Goal: Transaction & Acquisition: Purchase product/service

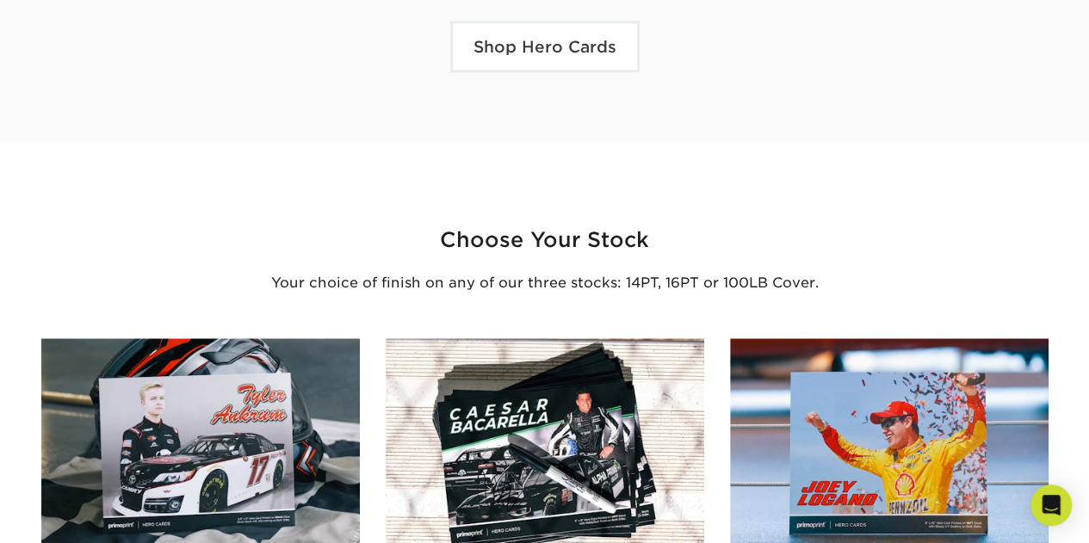
scroll to position [1205, 0]
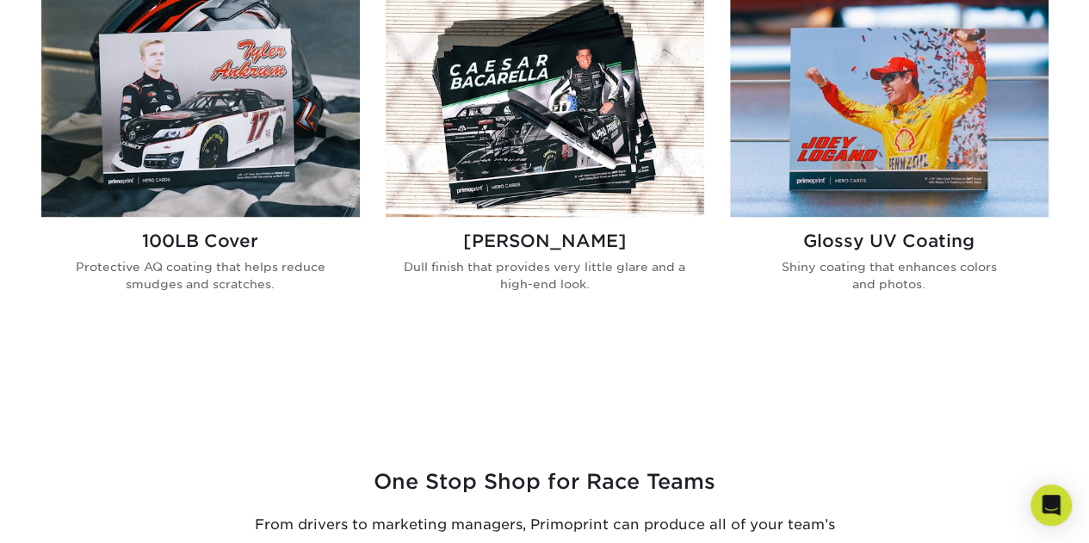
click at [212, 114] on img at bounding box center [200, 105] width 319 height 223
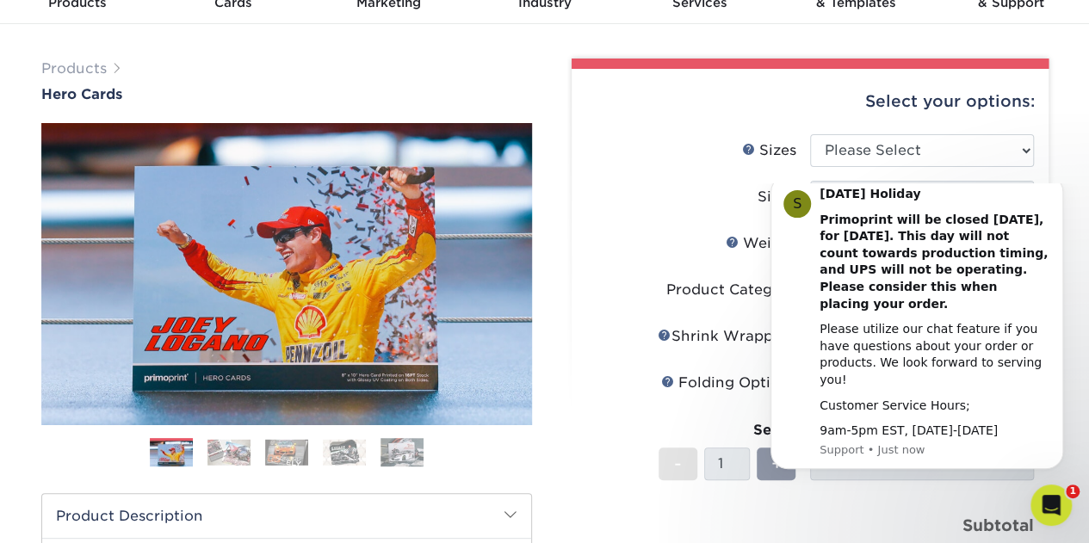
click at [243, 445] on img at bounding box center [228, 452] width 43 height 27
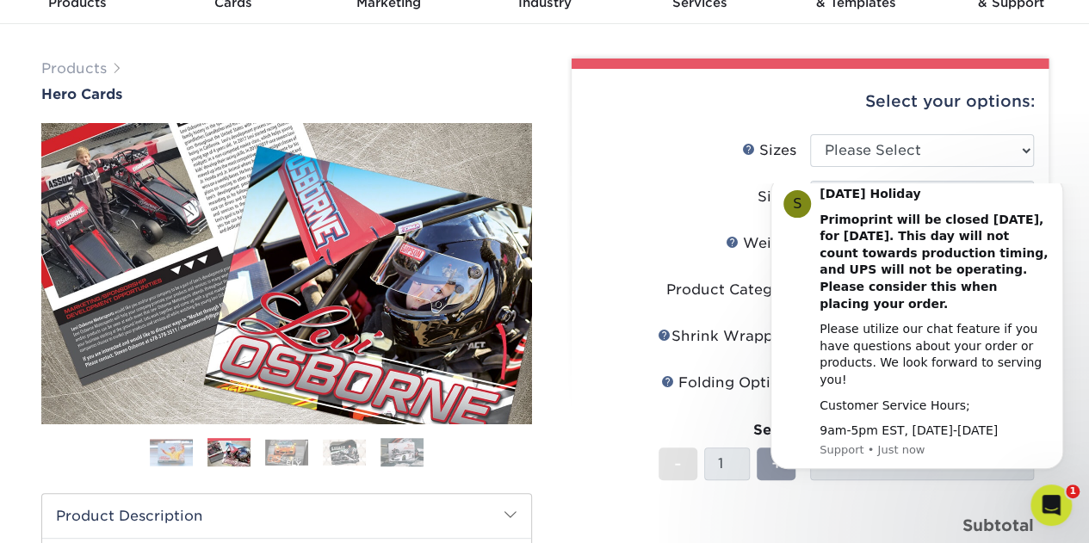
click at [297, 449] on img at bounding box center [286, 452] width 43 height 27
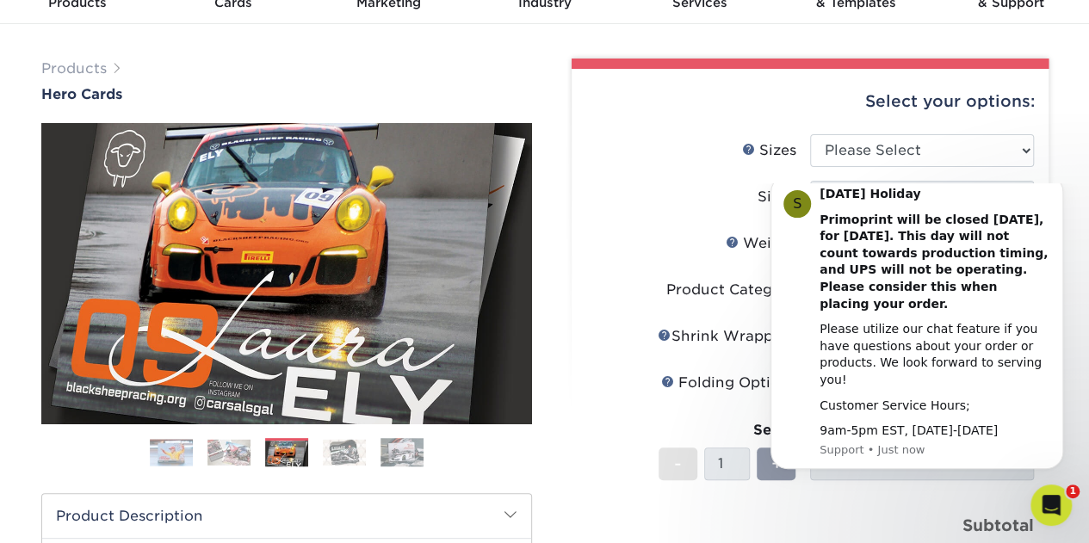
click at [330, 451] on img at bounding box center [344, 452] width 43 height 27
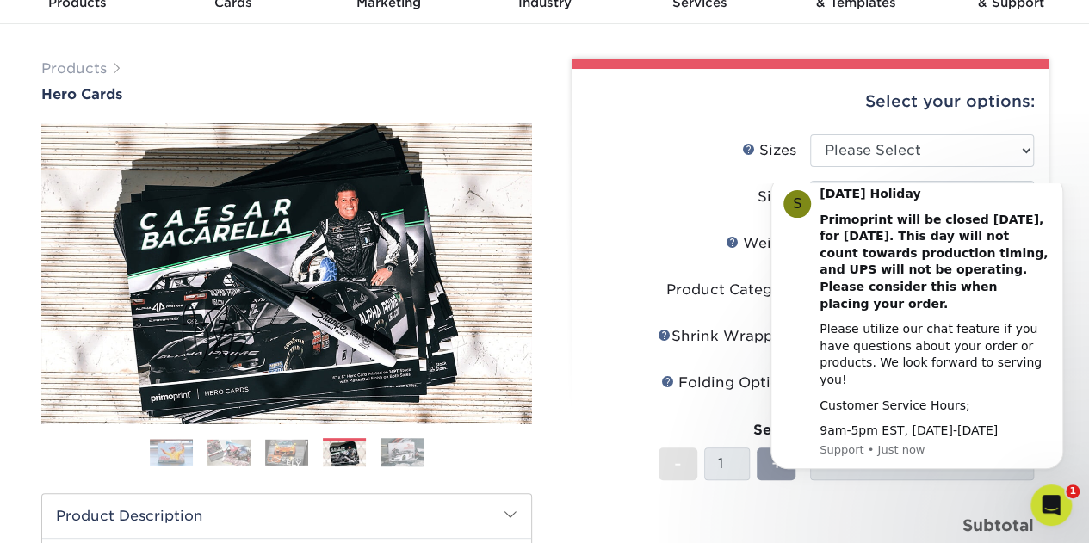
click at [418, 451] on img at bounding box center [402, 452] width 43 height 30
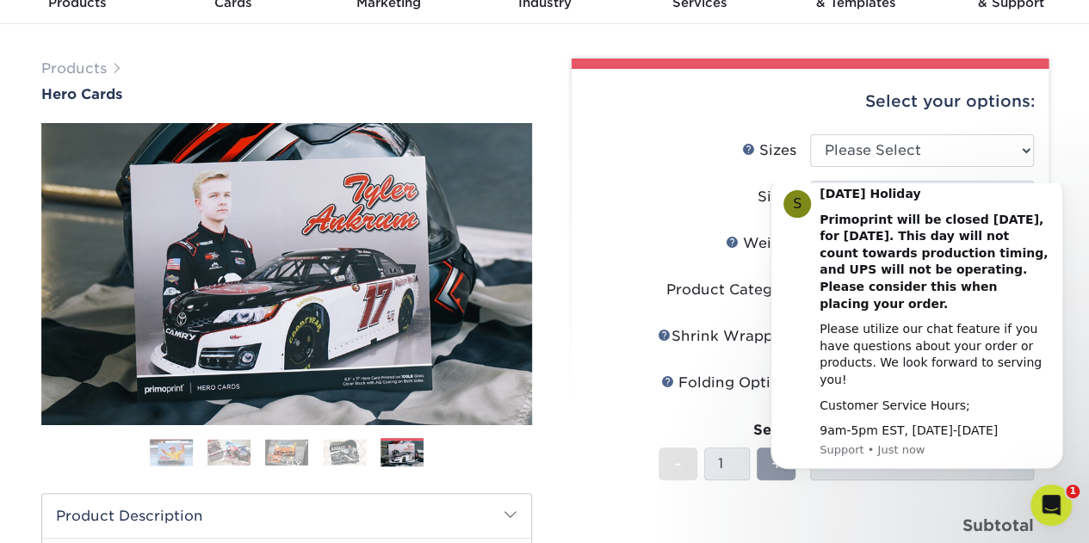
click at [1046, 150] on div "Select your options: Sizes Help Sizes Please Select 1.5" x 7" 4" x 6" 5" x 7" 6…" at bounding box center [810, 434] width 477 height 731
click at [1062, 185] on icon "Dismiss notification" at bounding box center [1058, 180] width 9 height 9
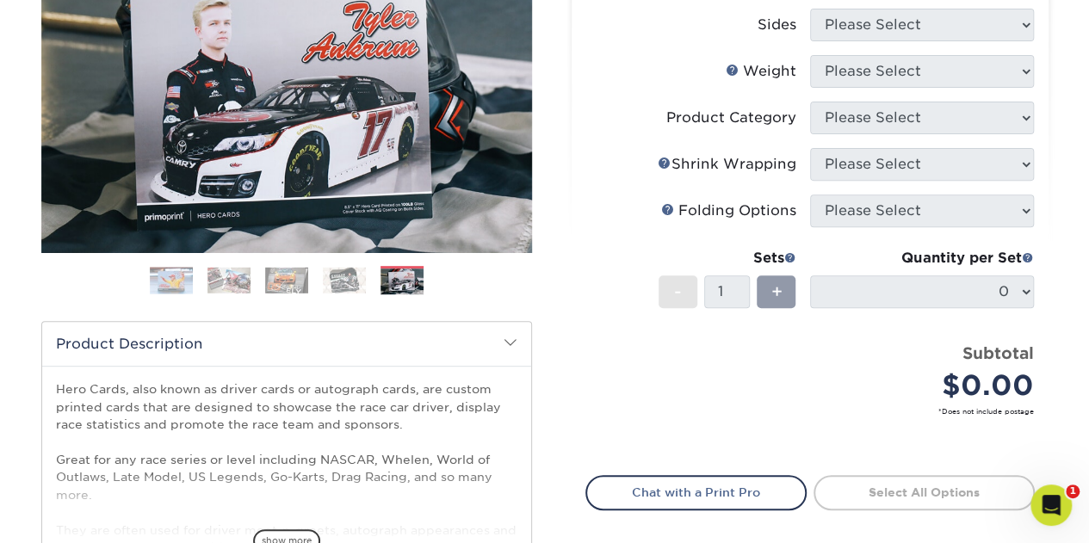
scroll to position [86, 0]
